Goal: Task Accomplishment & Management: Manage account settings

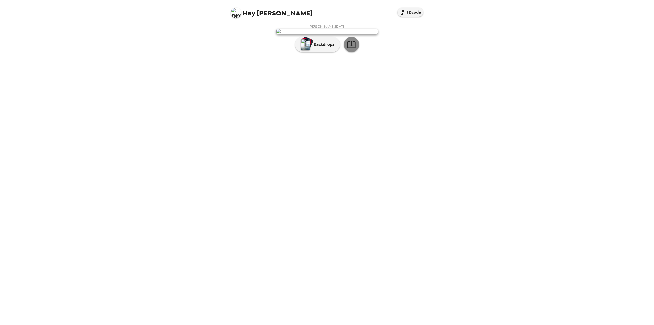
click at [354, 49] on icon "button" at bounding box center [351, 44] width 9 height 9
